Goal: Task Accomplishment & Management: Manage account settings

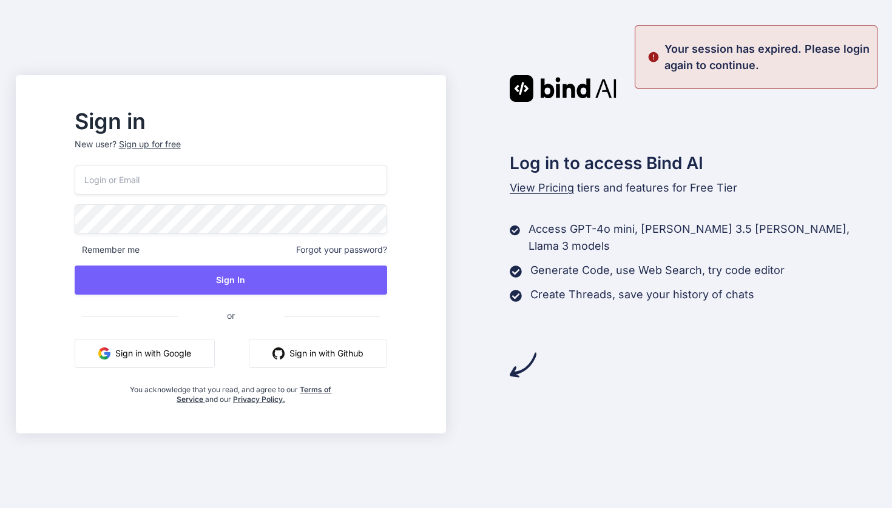
click at [323, 178] on input "email" at bounding box center [231, 180] width 312 height 30
type input "[EMAIL_ADDRESS][DOMAIN_NAME]"
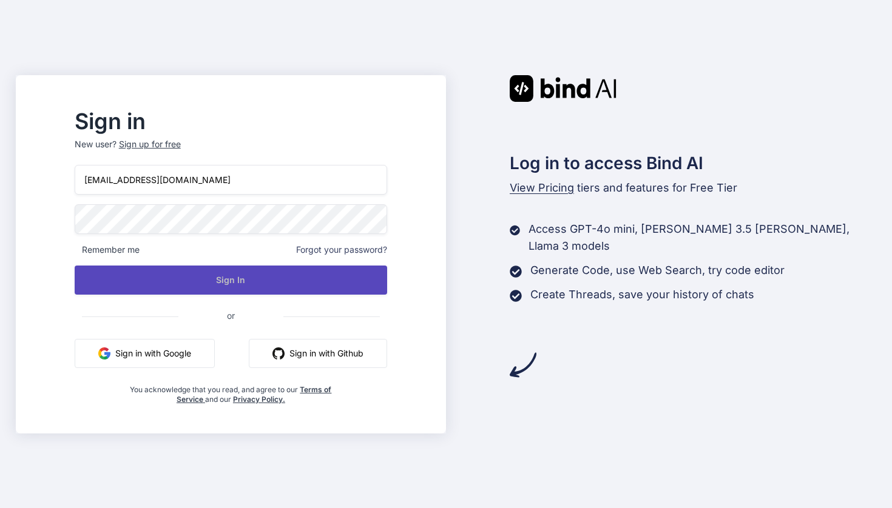
click at [251, 285] on button "Sign In" at bounding box center [231, 280] width 312 height 29
click at [246, 281] on button "Sign In" at bounding box center [231, 280] width 312 height 29
